Goal: Information Seeking & Learning: Find specific fact

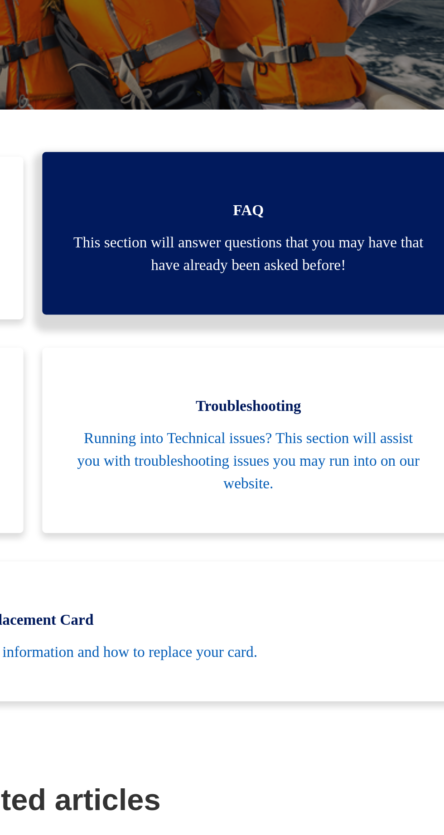
click at [380, 308] on span "This section will answer questions that you may have that have already been ask…" at bounding box center [325, 308] width 170 height 22
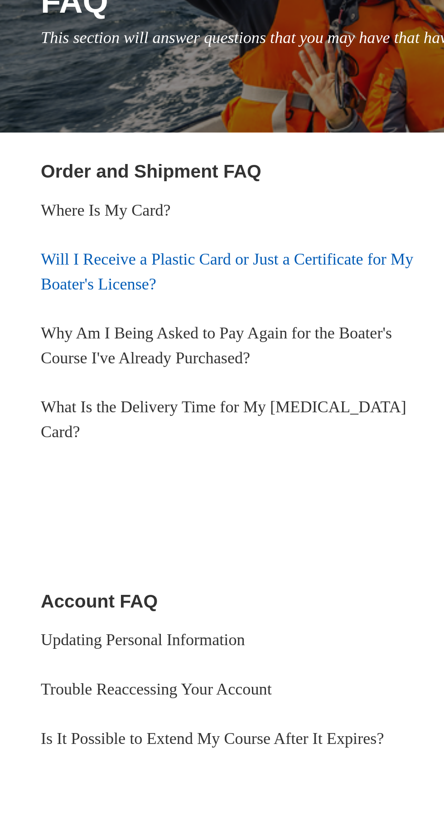
click at [119, 241] on link "Will I Receive a Plastic Card or Just a Certificate for My Boater's License?" at bounding box center [104, 246] width 164 height 19
